Goal: Find specific page/section: Find specific page/section

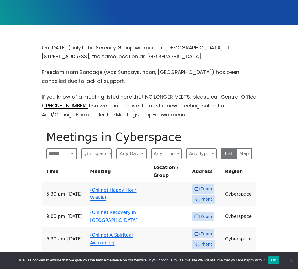
scroll to position [126, 0]
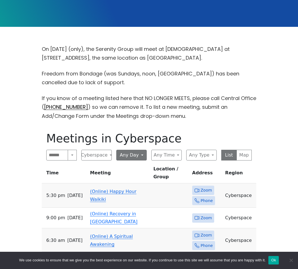
click at [140, 156] on button "Any Day" at bounding box center [131, 155] width 30 height 11
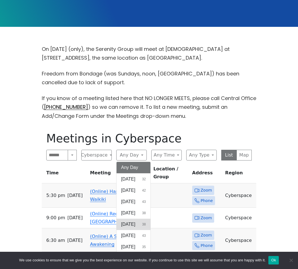
click at [139, 228] on button "[DATE] 38" at bounding box center [134, 223] width 34 height 11
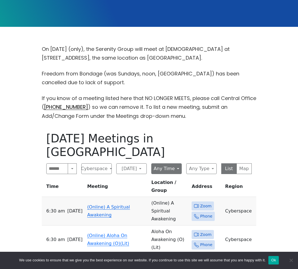
click at [174, 163] on button "Any Time" at bounding box center [166, 168] width 30 height 11
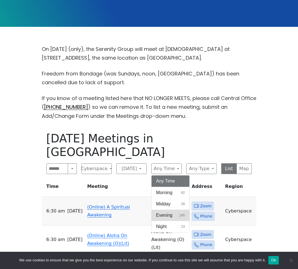
click at [172, 212] on span "Evening" at bounding box center [164, 215] width 16 height 7
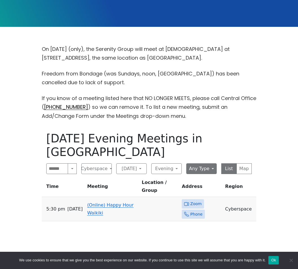
click at [211, 163] on button "Any Type" at bounding box center [201, 168] width 30 height 11
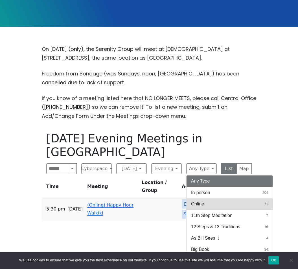
click at [212, 198] on button "Online 71" at bounding box center [229, 203] width 86 height 11
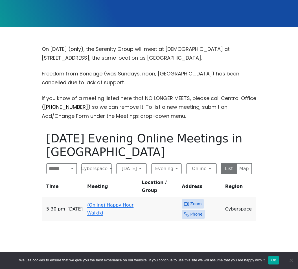
click at [197, 203] on span "Zoom" at bounding box center [195, 203] width 11 height 7
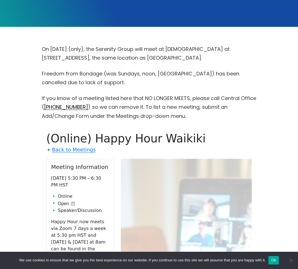
scroll to position [252, 0]
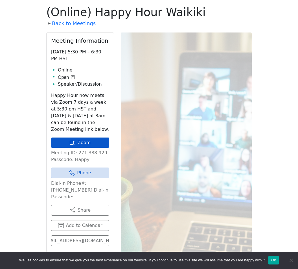
click at [68, 141] on link "Zoom" at bounding box center [80, 142] width 58 height 11
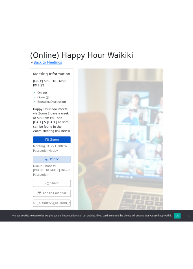
scroll to position [404, 0]
